Goal: Task Accomplishment & Management: Use online tool/utility

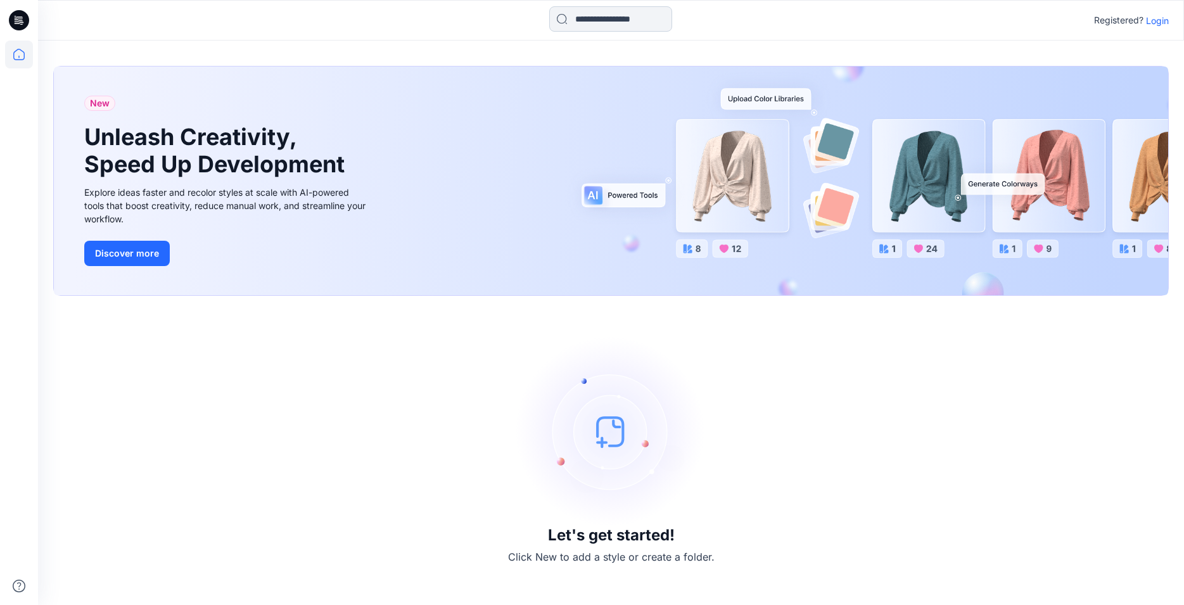
click at [561, 18] on input at bounding box center [610, 18] width 123 height 25
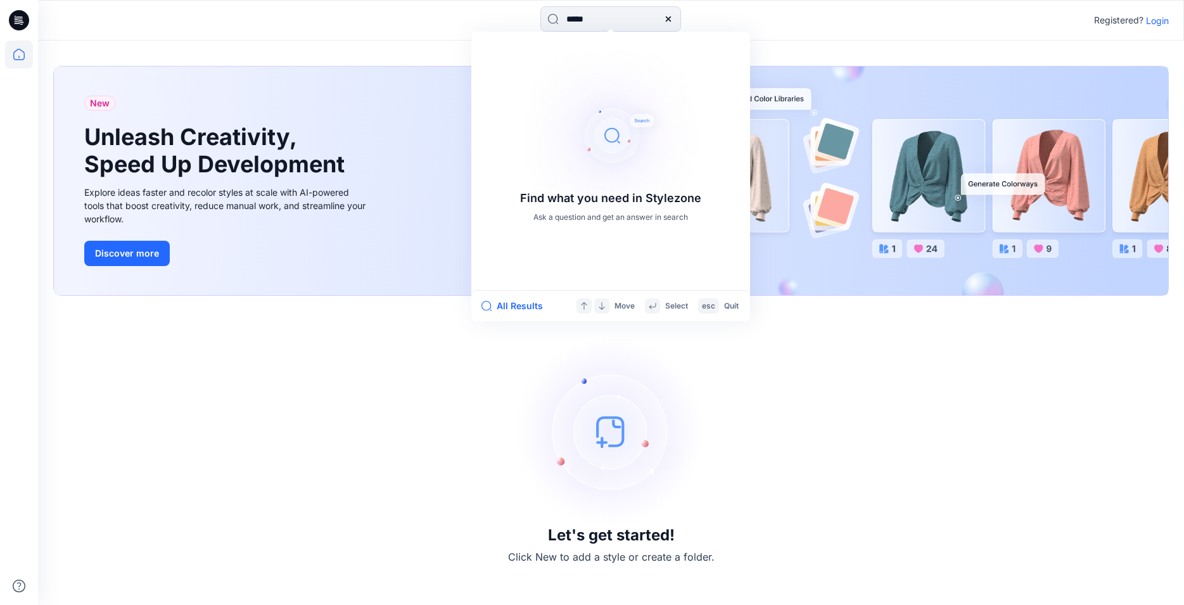
type input "******"
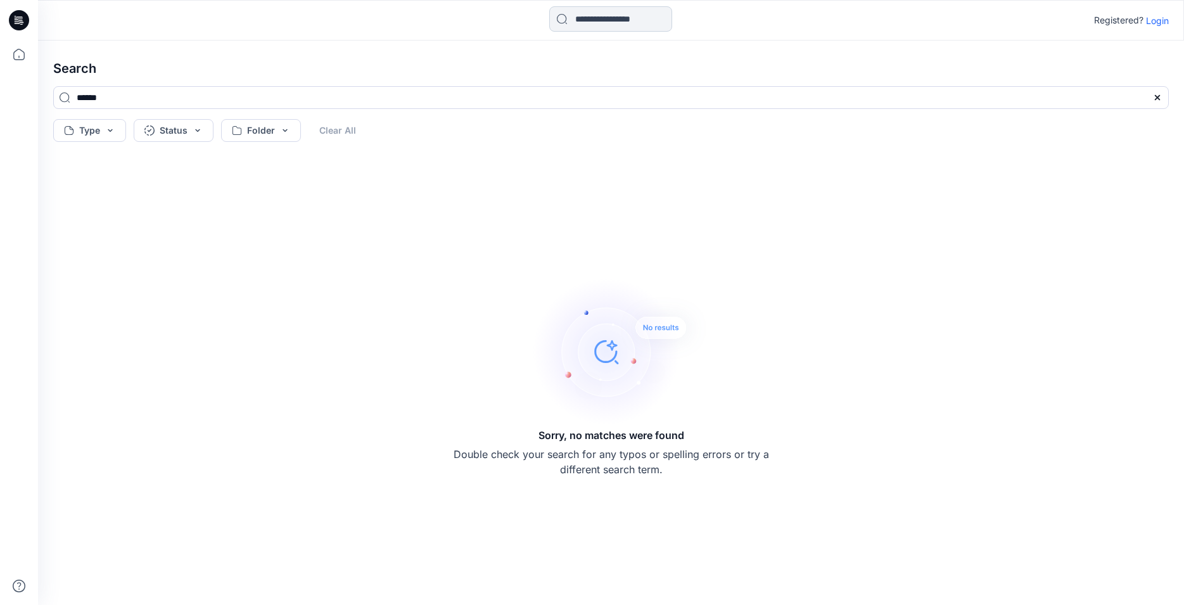
click at [562, 23] on input at bounding box center [610, 18] width 123 height 25
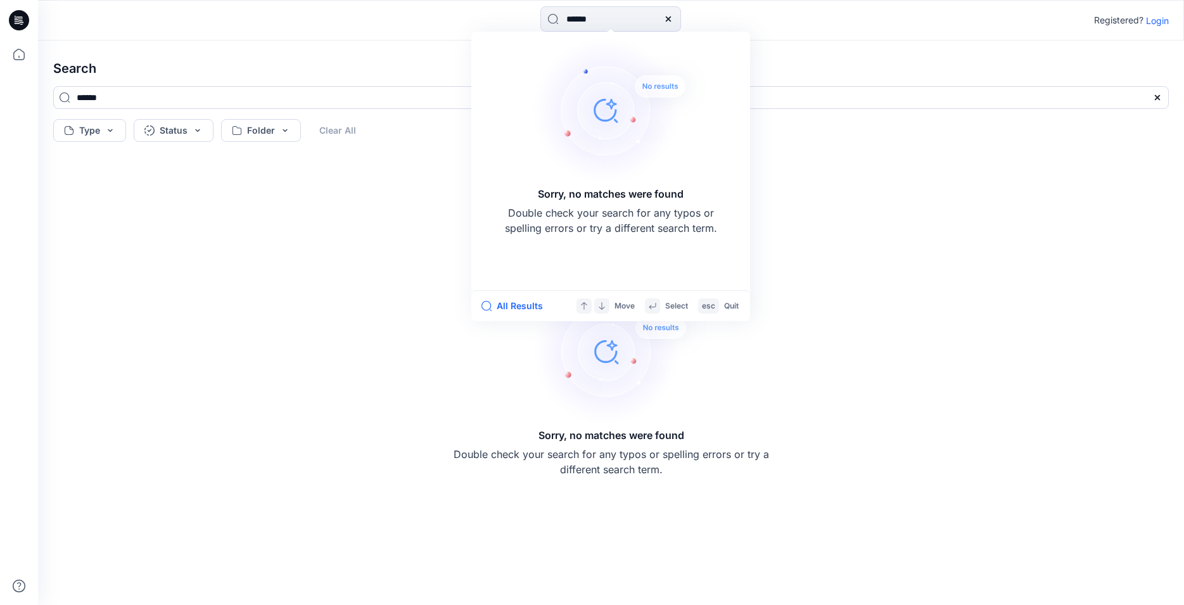
type input "******"
click at [673, 17] on icon at bounding box center [668, 19] width 10 height 10
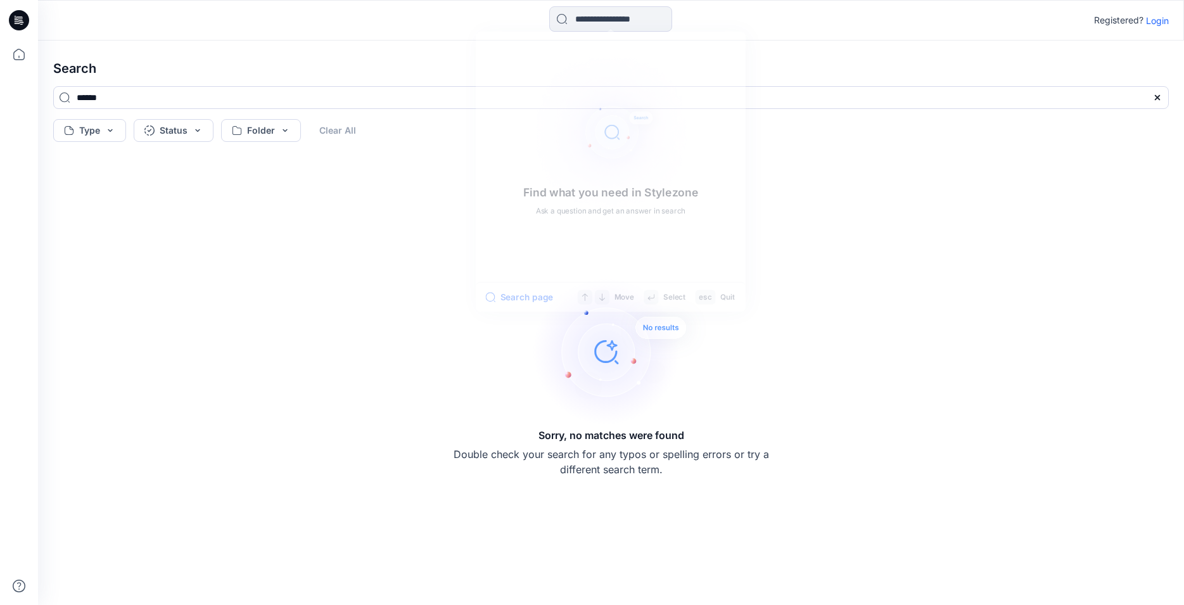
click at [13, 18] on icon at bounding box center [19, 20] width 20 height 20
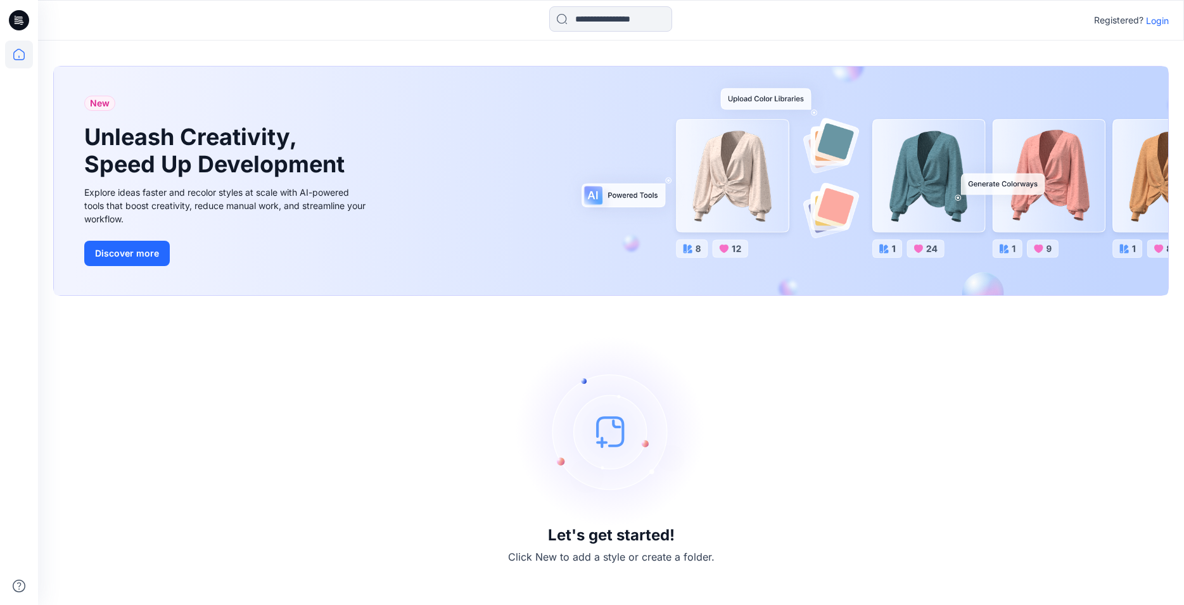
click at [1154, 22] on p "Login" at bounding box center [1157, 20] width 23 height 13
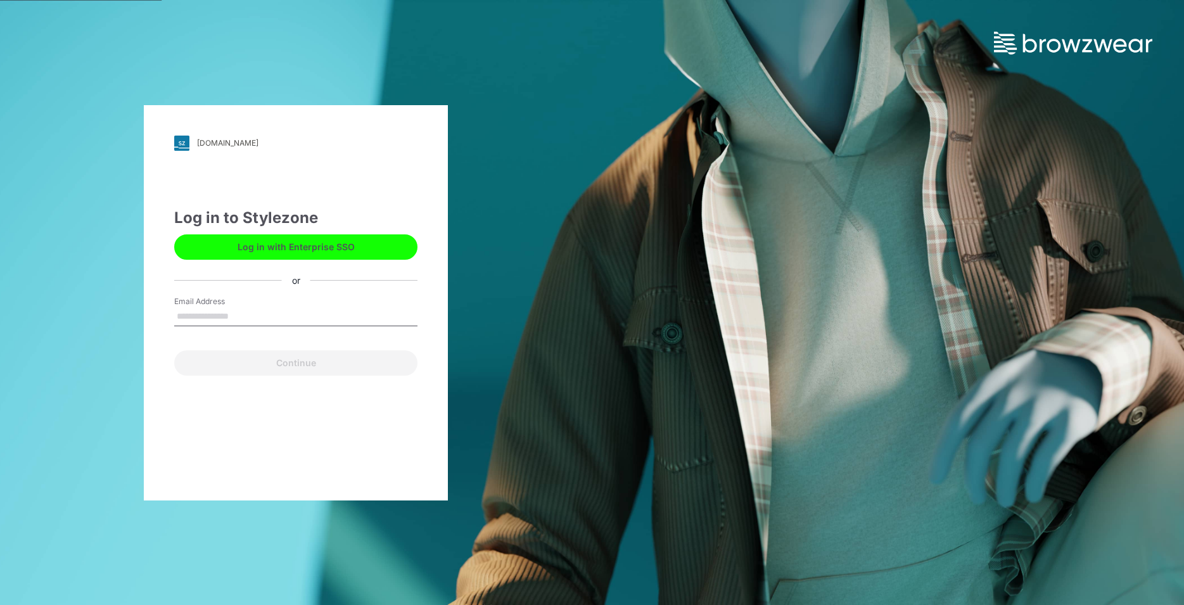
click at [203, 270] on div "Log in to Stylezone Log in with Enterprise SSO or Email Address Continue" at bounding box center [295, 290] width 243 height 169
click at [280, 244] on button "Log in with Enterprise SSO" at bounding box center [295, 246] width 243 height 25
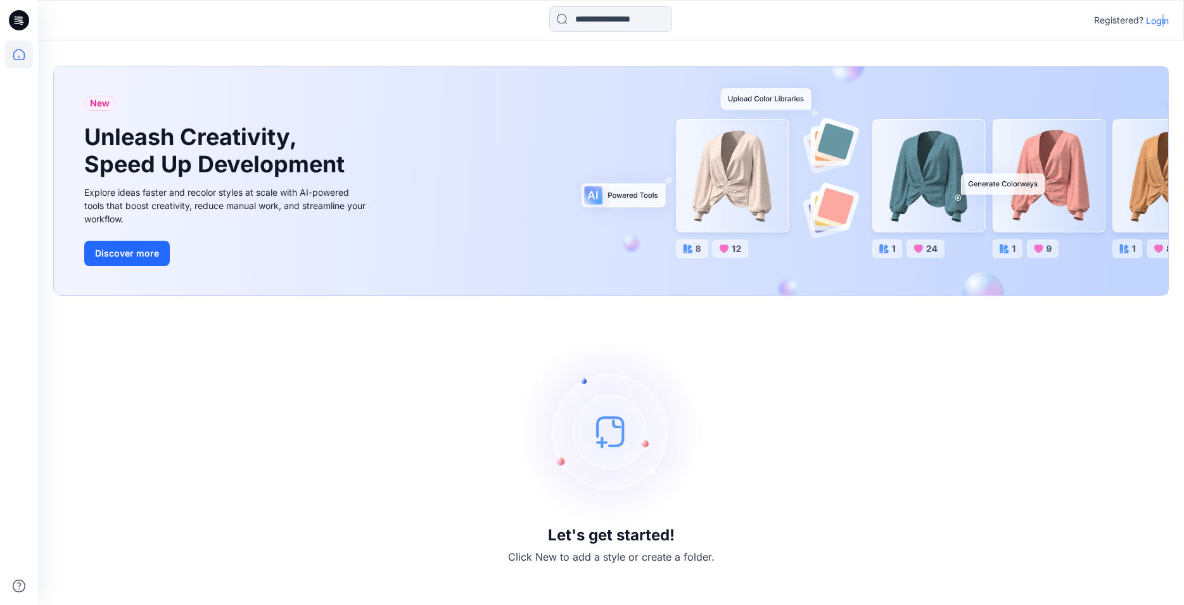
click at [1164, 21] on p "Login" at bounding box center [1157, 20] width 23 height 13
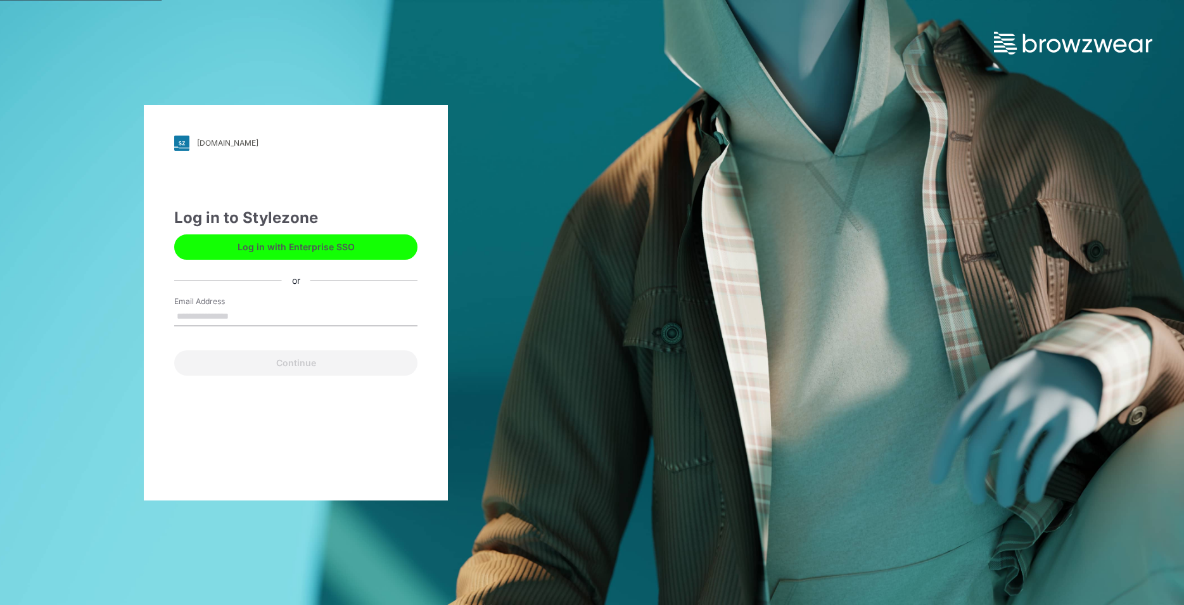
drag, startPoint x: 219, startPoint y: 322, endPoint x: 223, endPoint y: 310, distance: 12.2
click at [219, 322] on input "Email Address" at bounding box center [295, 316] width 243 height 19
type input "**********"
click at [200, 358] on button "Continue" at bounding box center [295, 362] width 243 height 25
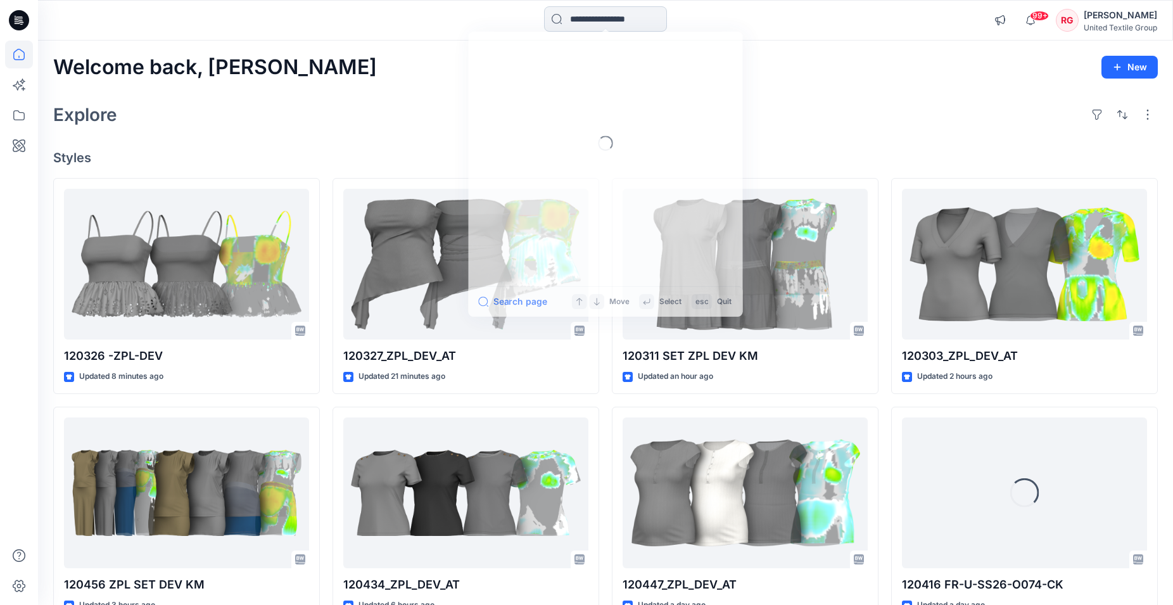
click at [571, 21] on input at bounding box center [605, 18] width 123 height 25
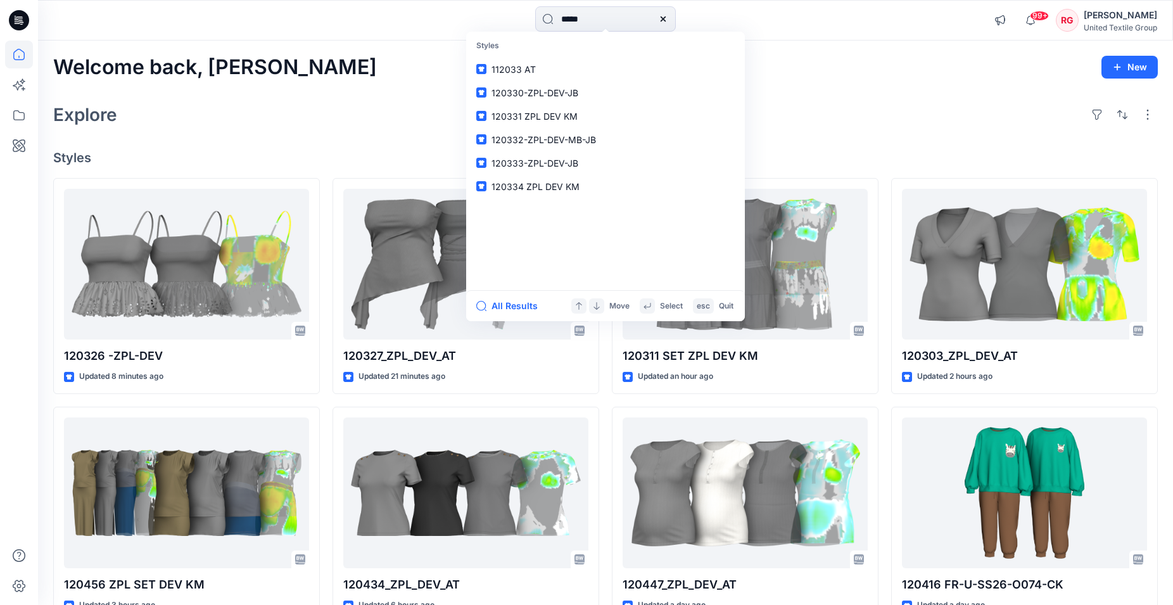
type input "******"
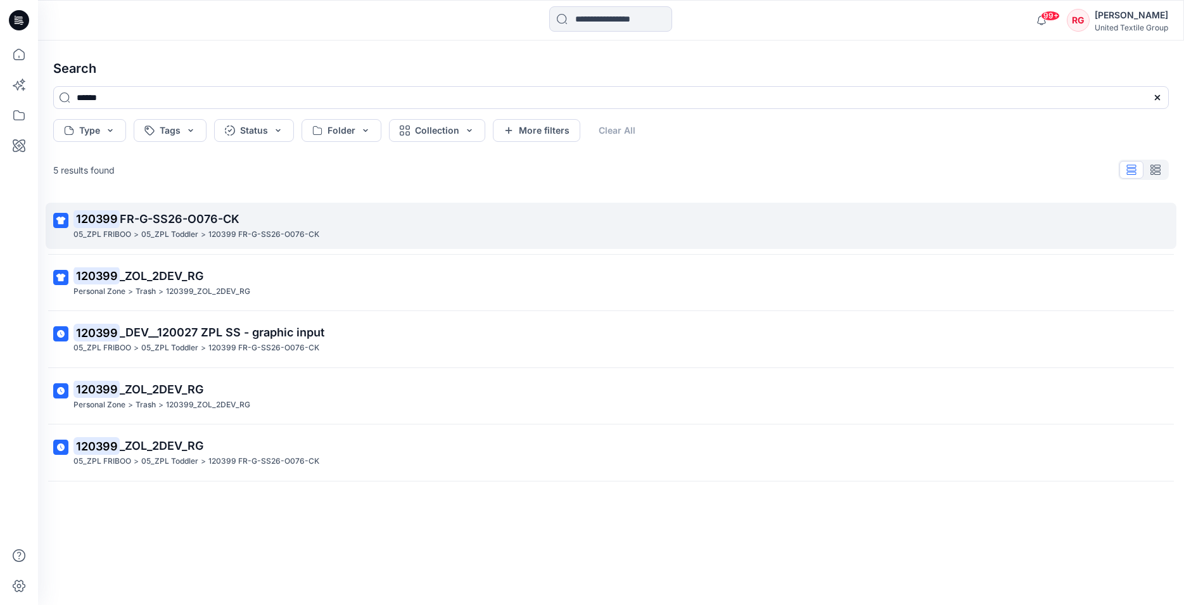
click at [155, 219] on span "FR-G-SS26-O076-CK" at bounding box center [180, 218] width 120 height 13
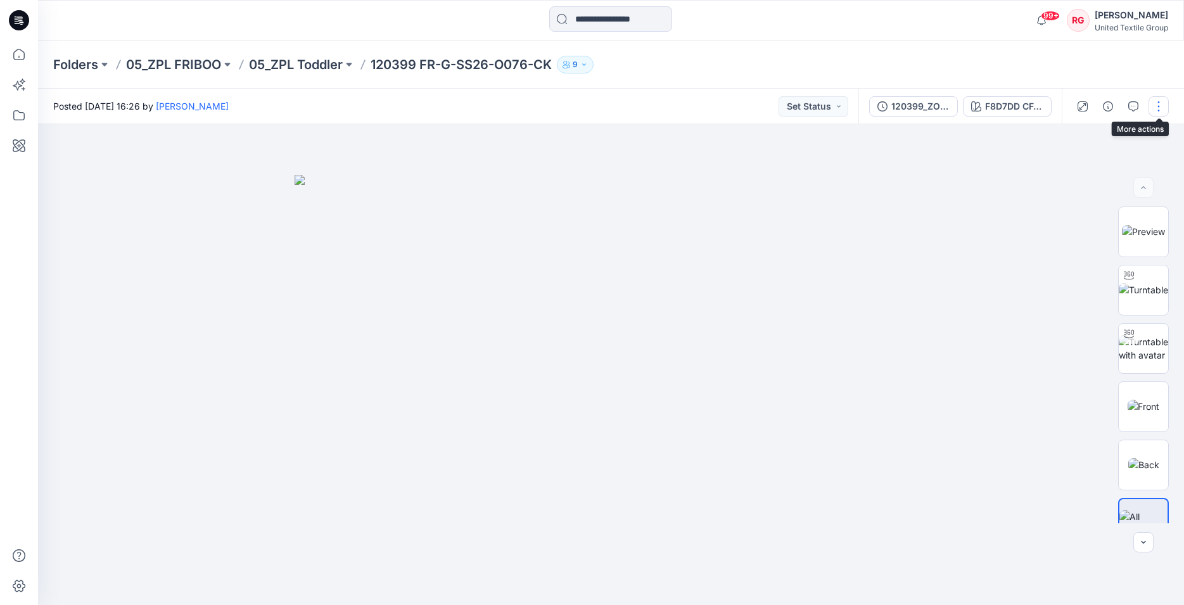
click at [1161, 105] on button "button" at bounding box center [1158, 106] width 20 height 20
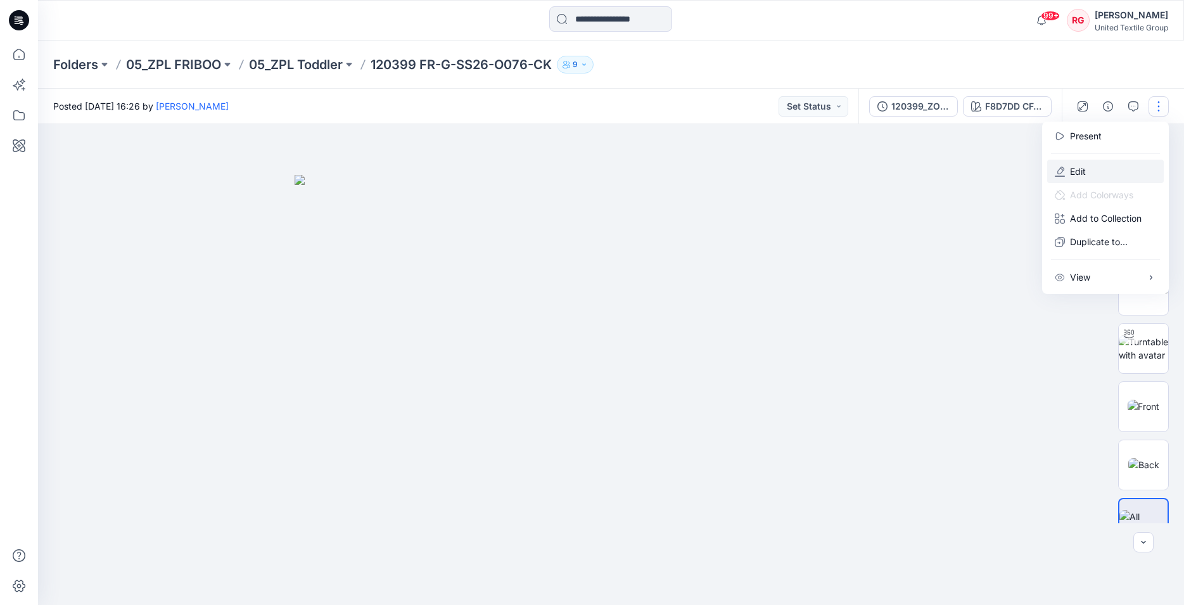
click at [1076, 171] on p "Edit" at bounding box center [1078, 171] width 16 height 13
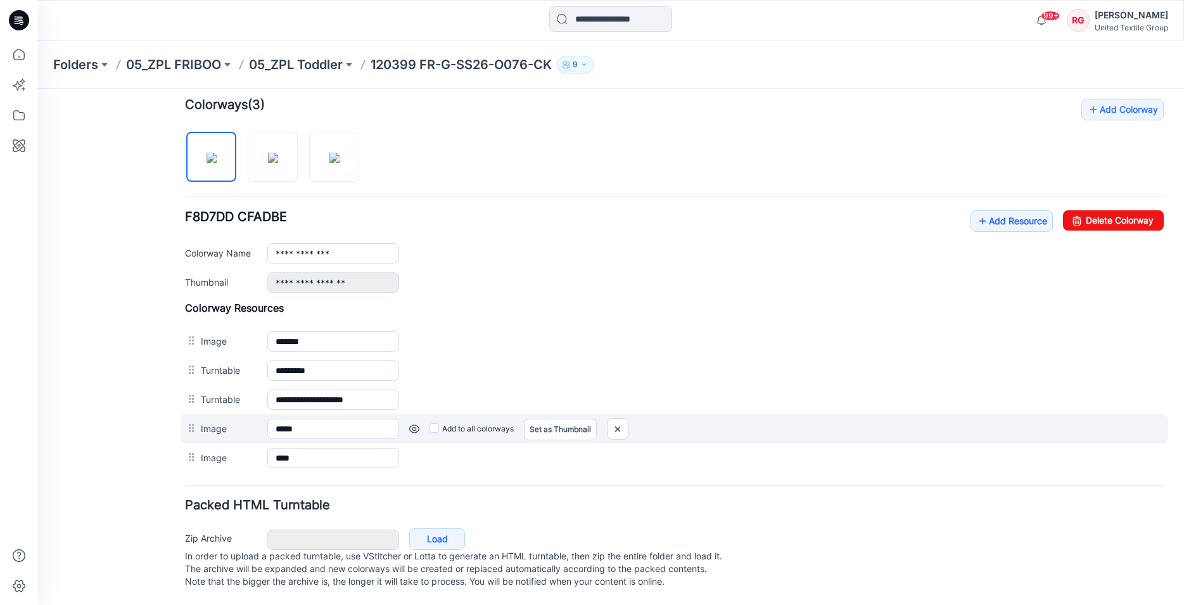
scroll to position [399, 0]
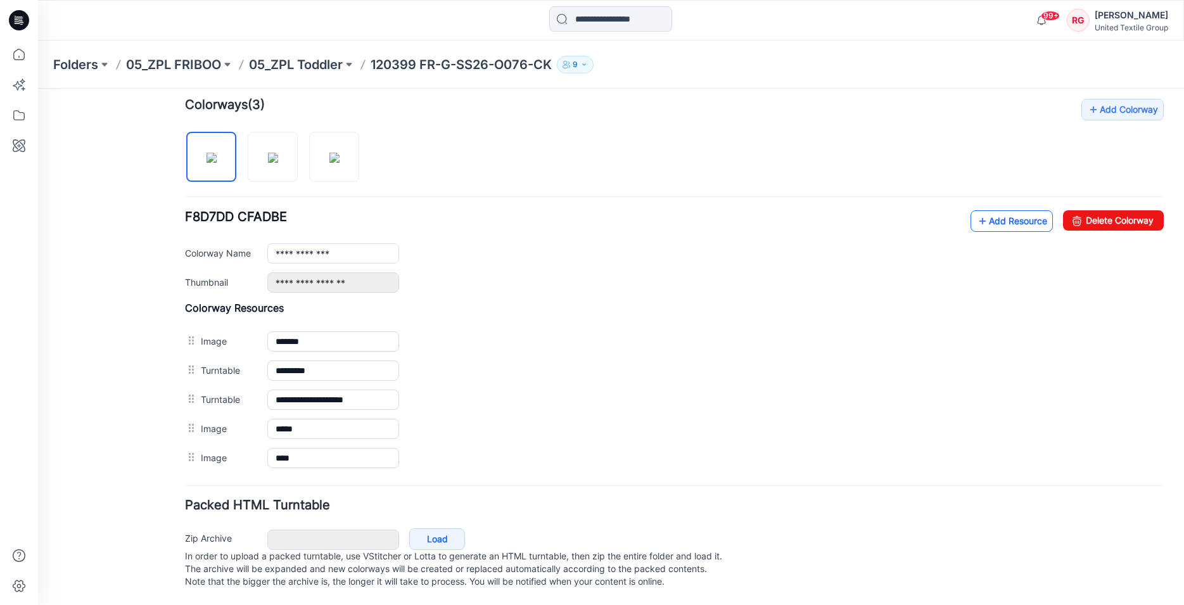
click at [976, 211] on icon at bounding box center [982, 221] width 13 height 20
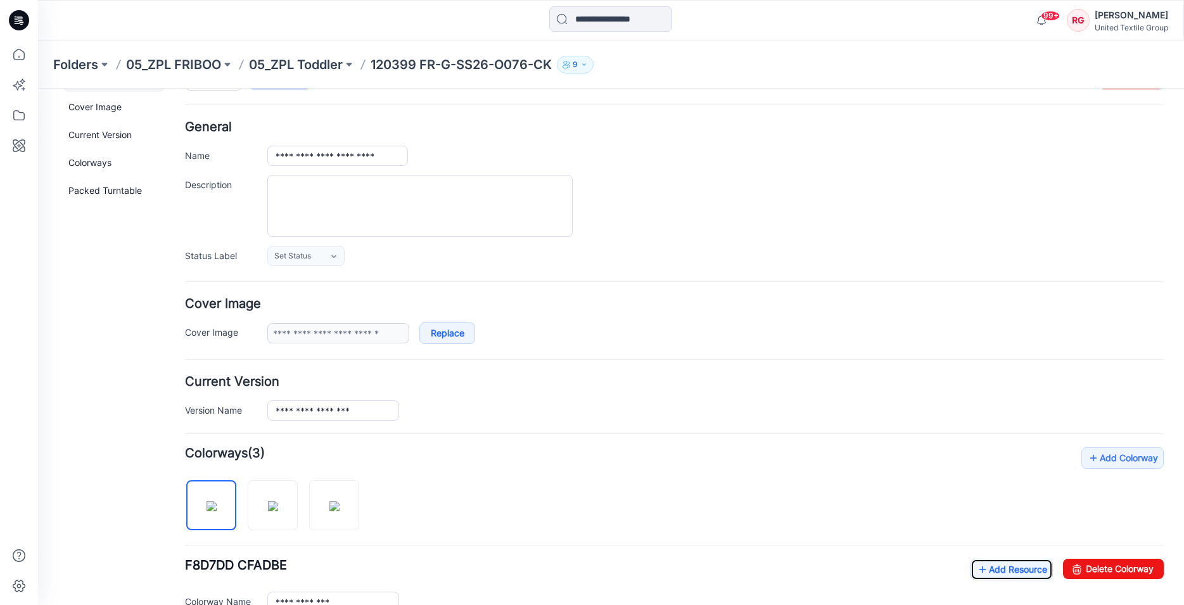
scroll to position [0, 0]
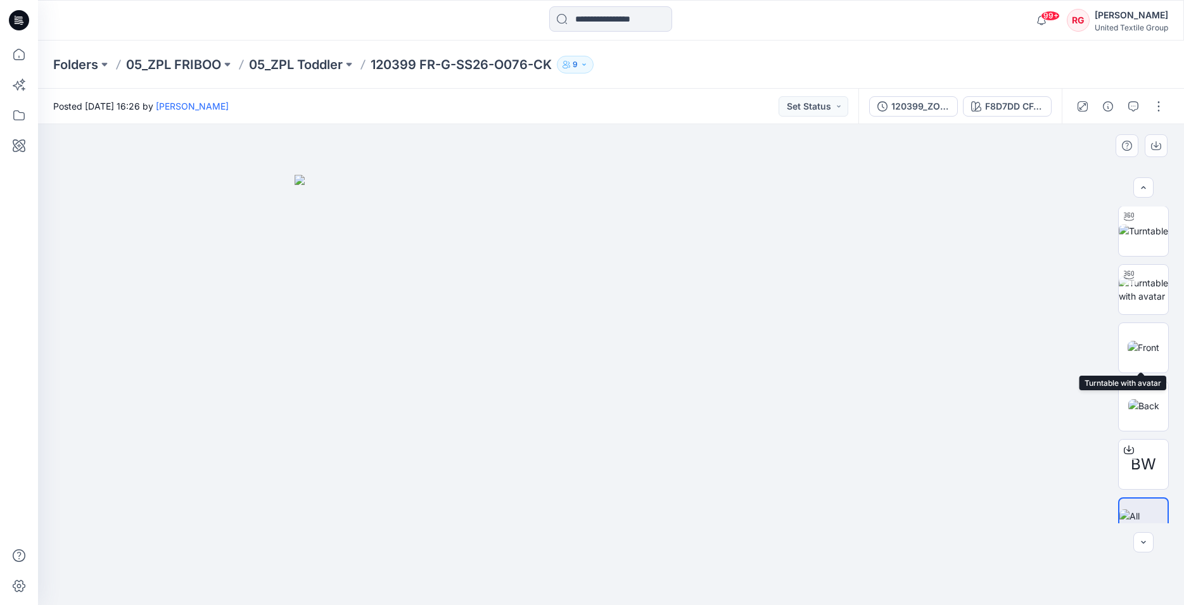
scroll to position [89, 0]
